Goal: Task Accomplishment & Management: Manage account settings

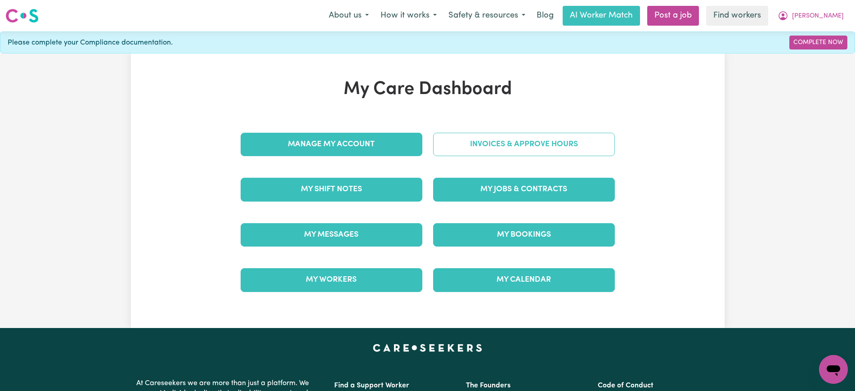
click at [522, 142] on link "Invoices & Approve Hours" at bounding box center [524, 144] width 182 height 23
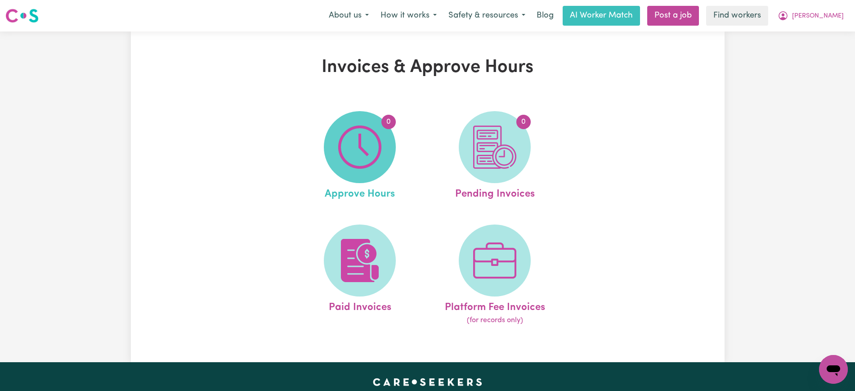
click at [392, 143] on span "0" at bounding box center [360, 147] width 72 height 72
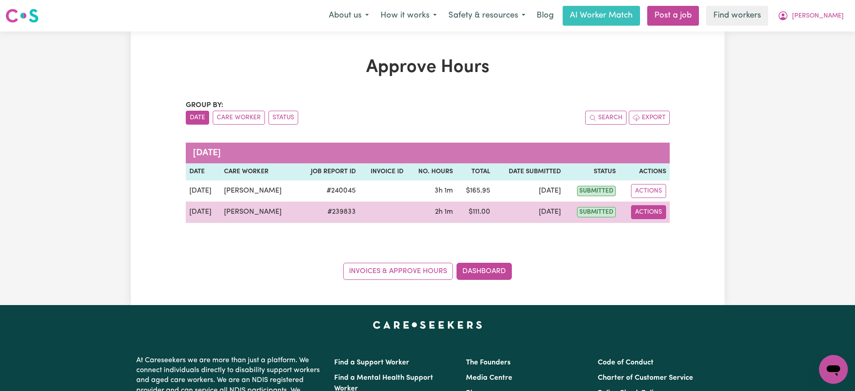
click at [655, 214] on button "Actions" at bounding box center [648, 212] width 35 height 14
click at [663, 229] on link "View Job Report" at bounding box center [669, 233] width 77 height 18
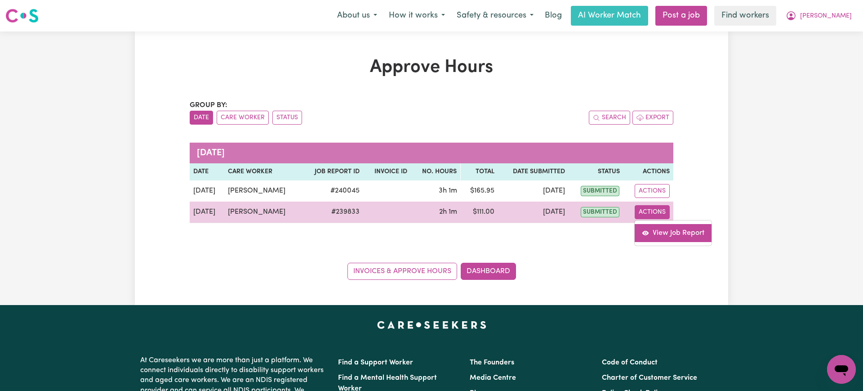
select select "pm"
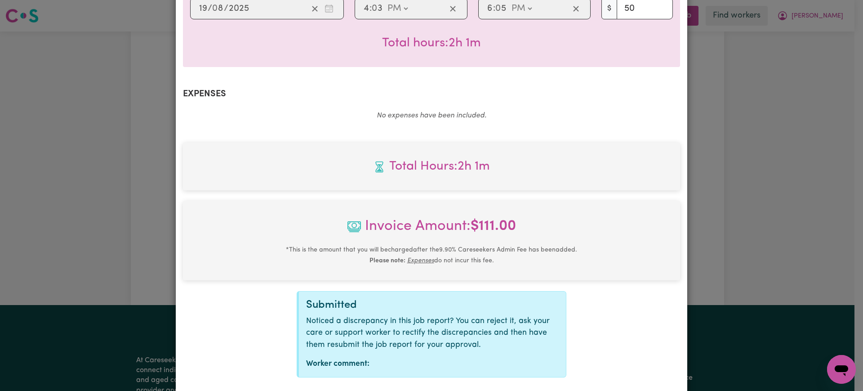
scroll to position [303, 0]
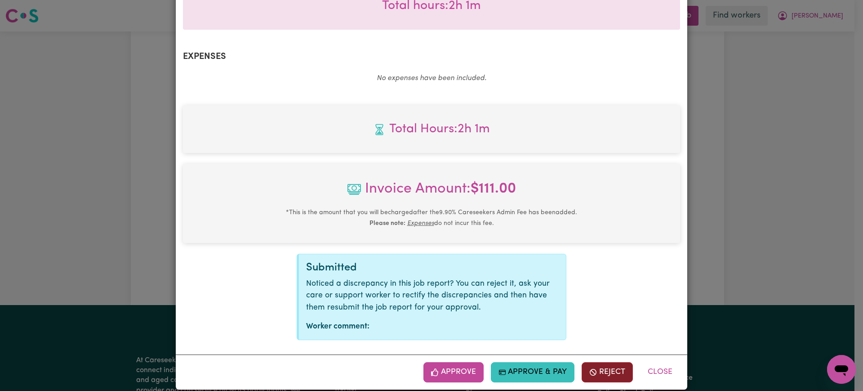
click at [611, 362] on button "Reject" at bounding box center [607, 372] width 51 height 20
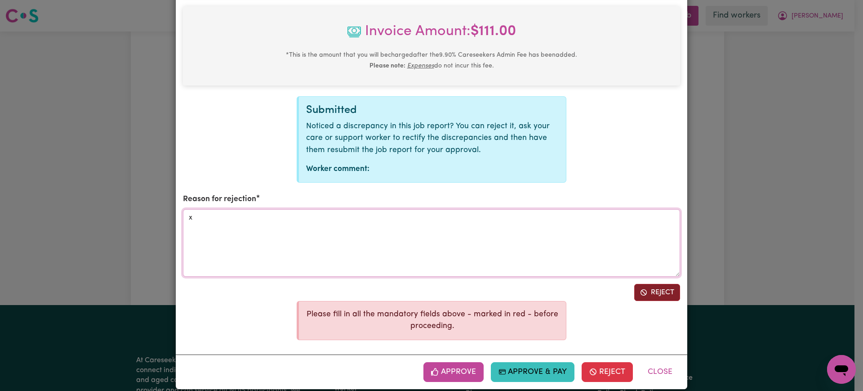
type textarea "x"
click at [647, 284] on button "Reject" at bounding box center [657, 292] width 46 height 17
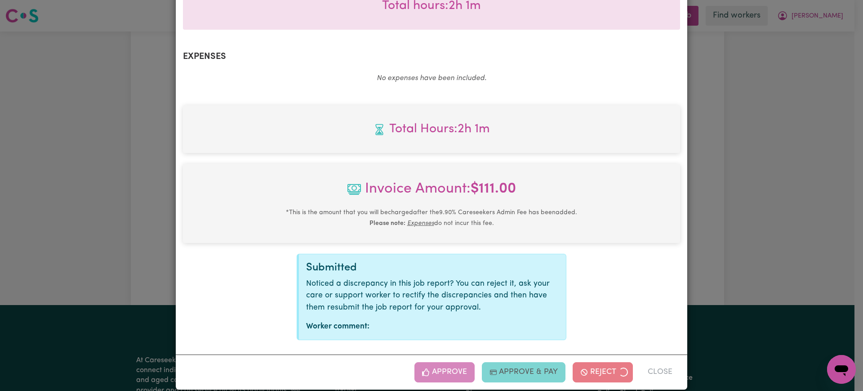
click at [752, 252] on div "Job Report # 239833 - [PERSON_NAME] Summary Job report # 239833 Client name: [P…" at bounding box center [431, 195] width 863 height 391
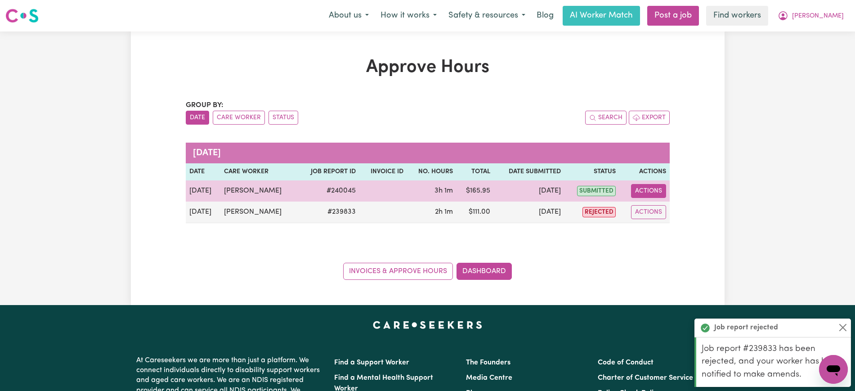
click at [652, 195] on button "Actions" at bounding box center [648, 191] width 35 height 14
click at [660, 214] on link "View Job Report" at bounding box center [669, 212] width 77 height 18
select select "pm"
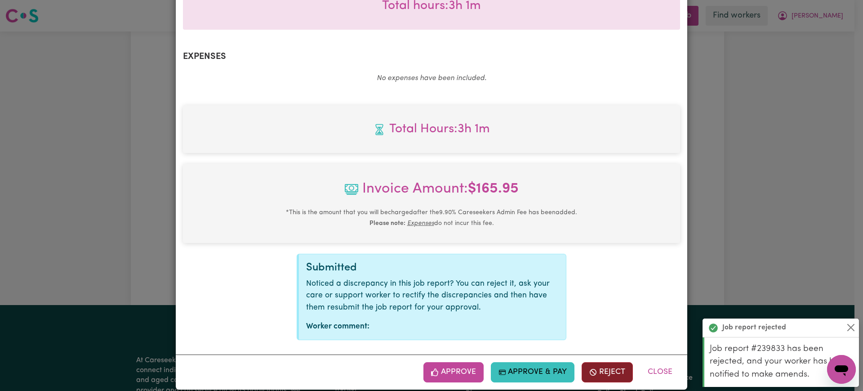
click at [611, 362] on button "Reject" at bounding box center [607, 372] width 51 height 20
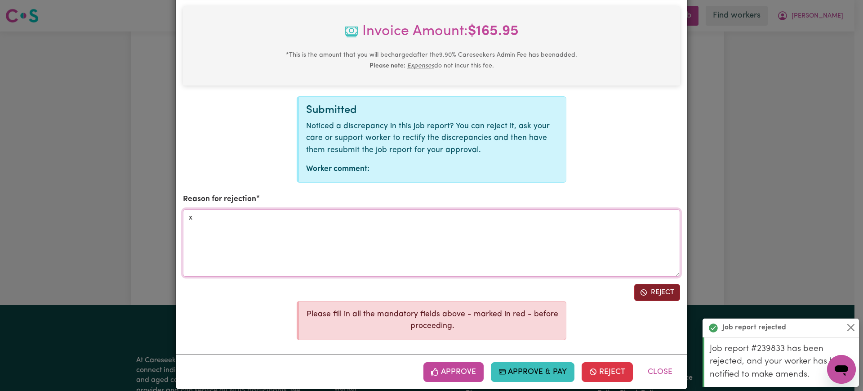
type textarea "x"
click at [640, 287] on span "Reject job report" at bounding box center [643, 292] width 7 height 11
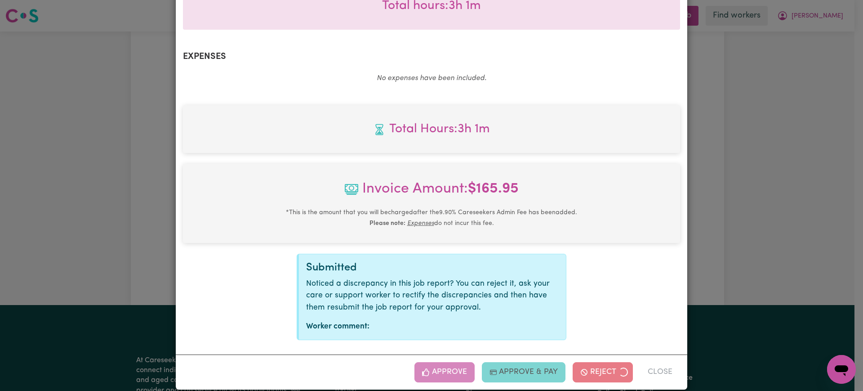
drag, startPoint x: 773, startPoint y: 234, endPoint x: 783, endPoint y: 62, distance: 172.9
click at [777, 230] on div "Job Report # 240045 - [PERSON_NAME] Summary Job report # 240045 Client name: [P…" at bounding box center [431, 195] width 863 height 391
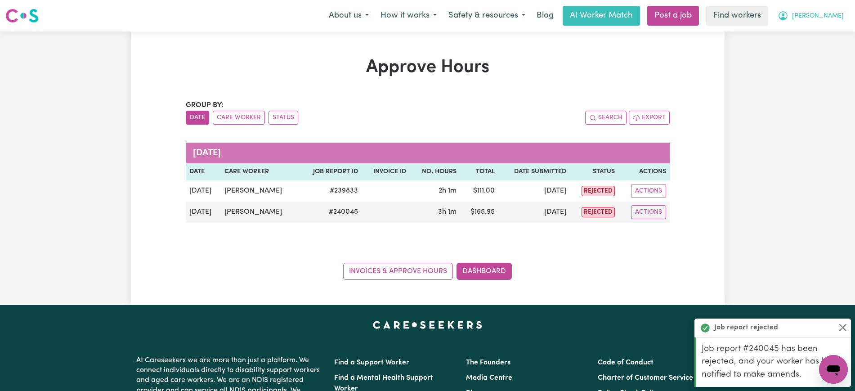
click at [788, 13] on icon "My Account" at bounding box center [782, 15] width 11 height 11
click at [807, 49] on link "Logout" at bounding box center [813, 51] width 71 height 17
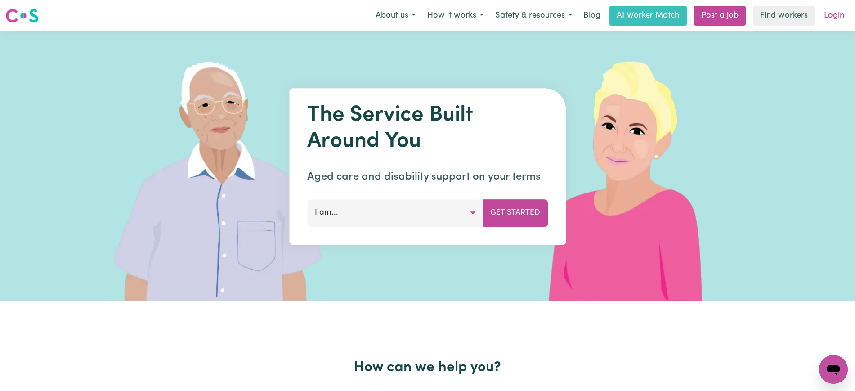
click at [833, 19] on link "Login" at bounding box center [833, 16] width 31 height 20
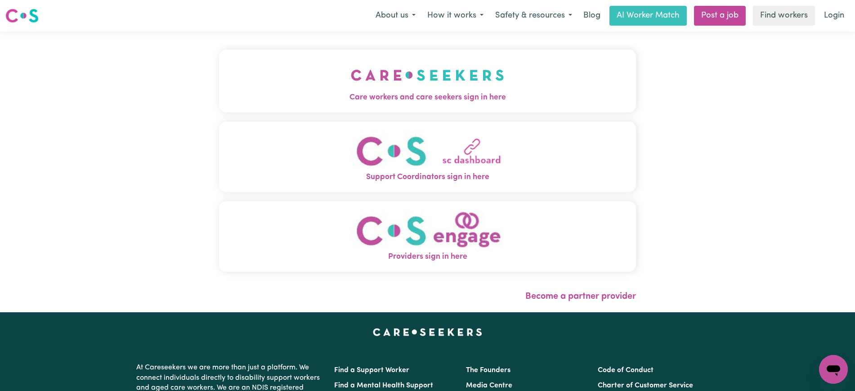
click at [424, 86] on img "Care workers and care seekers sign in here" at bounding box center [427, 74] width 153 height 33
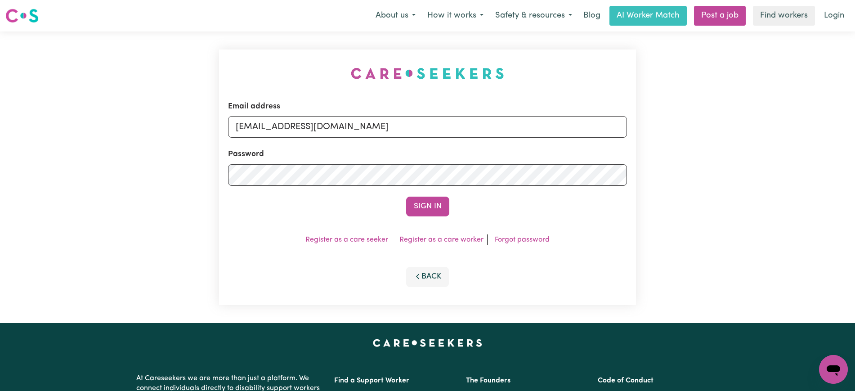
click at [267, 57] on div "Email address [EMAIL_ADDRESS][DOMAIN_NAME] Password Sign In Register as a care …" at bounding box center [428, 176] width 428 height 291
drag, startPoint x: 282, startPoint y: 127, endPoint x: 551, endPoint y: 192, distance: 276.6
click at [784, 132] on div "Email address [EMAIL_ADDRESS][DOMAIN_NAME] Password Sign In Register as a care …" at bounding box center [427, 176] width 855 height 291
type input "superuser~[EMAIL_ADDRESS][DOMAIN_NAME]"
click at [406, 196] on button "Sign In" at bounding box center [427, 206] width 43 height 20
